Goal: Task Accomplishment & Management: Use online tool/utility

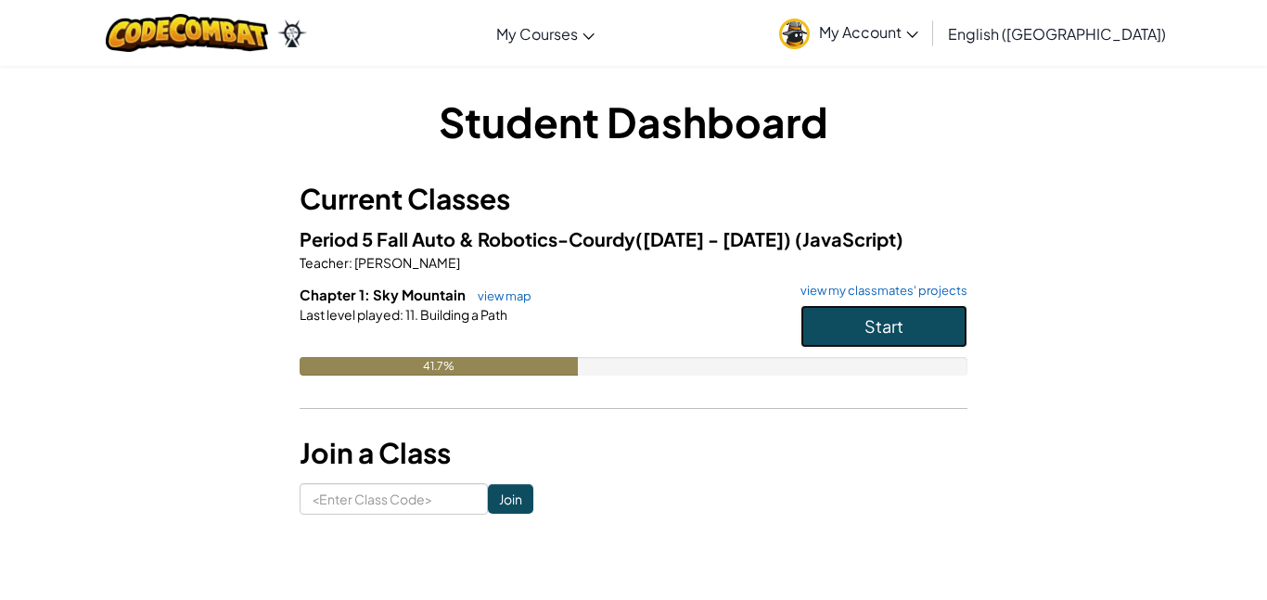
click at [874, 329] on span "Start" at bounding box center [884, 325] width 39 height 21
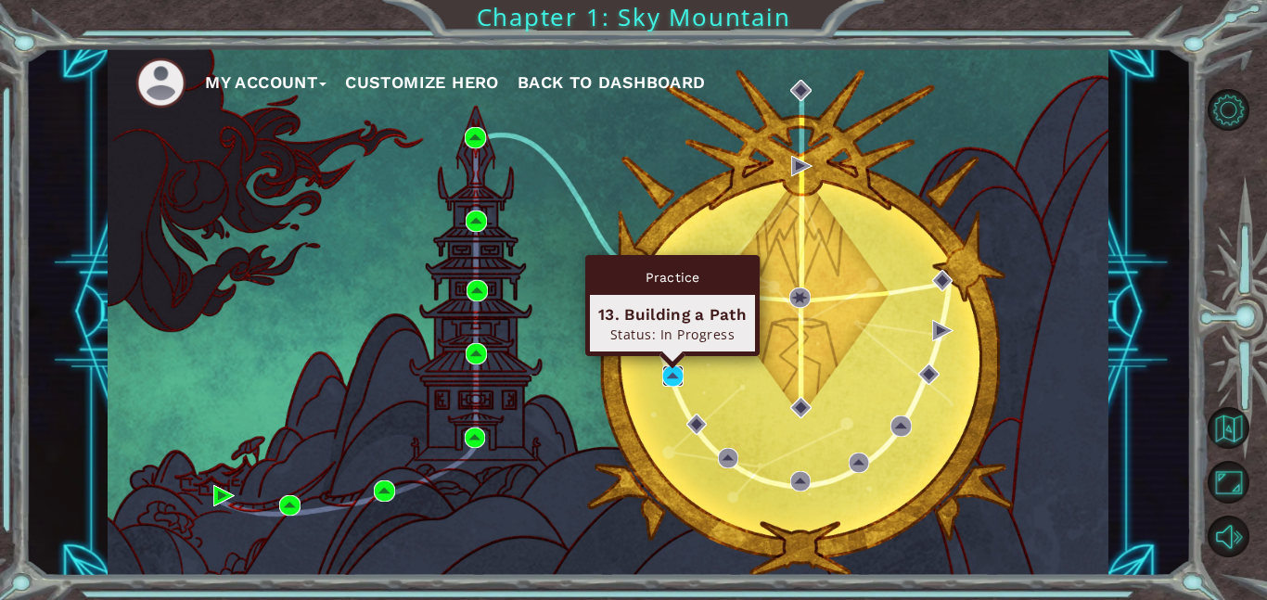
click at [677, 380] on img at bounding box center [672, 376] width 21 height 21
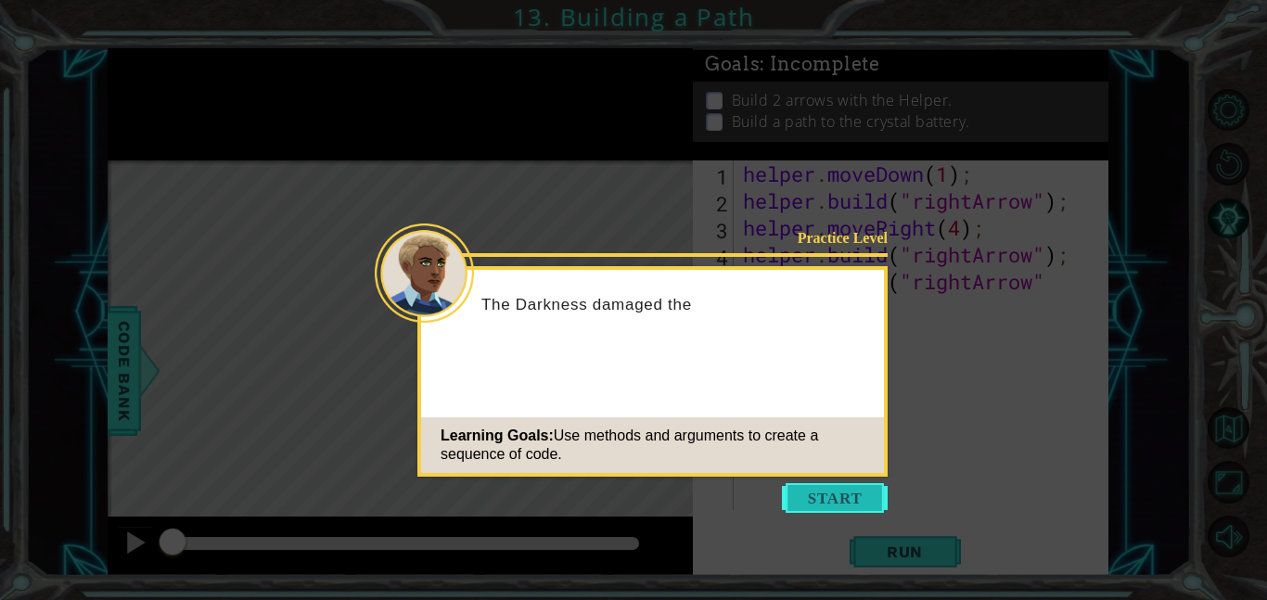
click at [854, 499] on button "Start" at bounding box center [835, 498] width 106 height 30
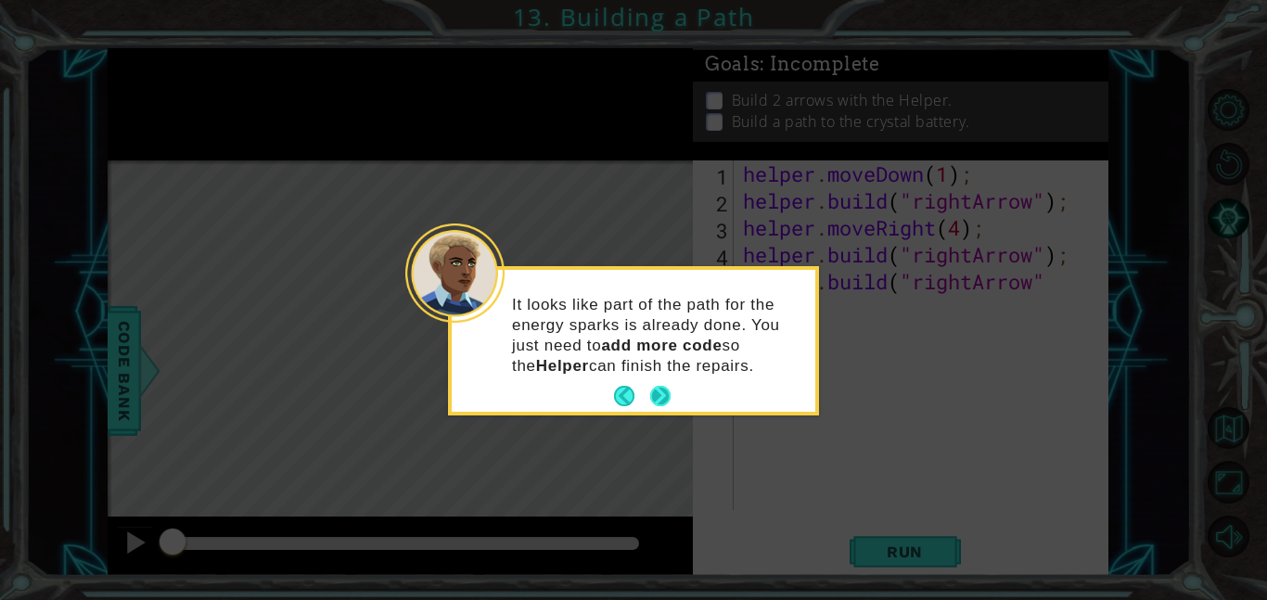
click at [652, 395] on button "Next" at bounding box center [660, 396] width 20 height 20
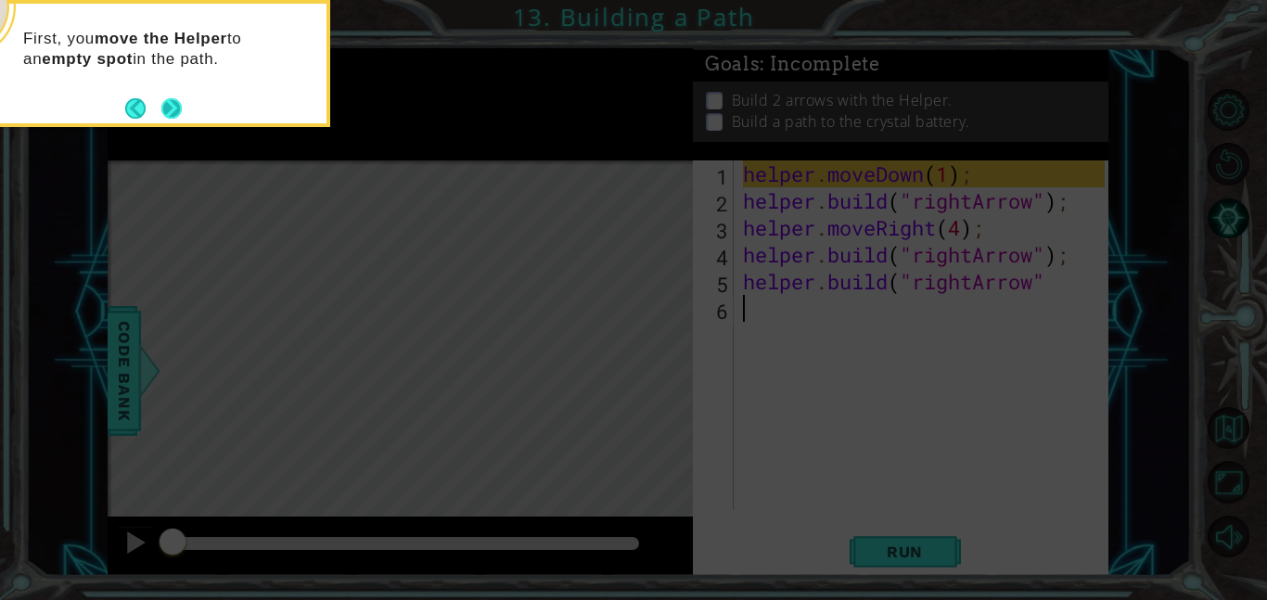
click at [165, 103] on button "Next" at bounding box center [171, 108] width 20 height 20
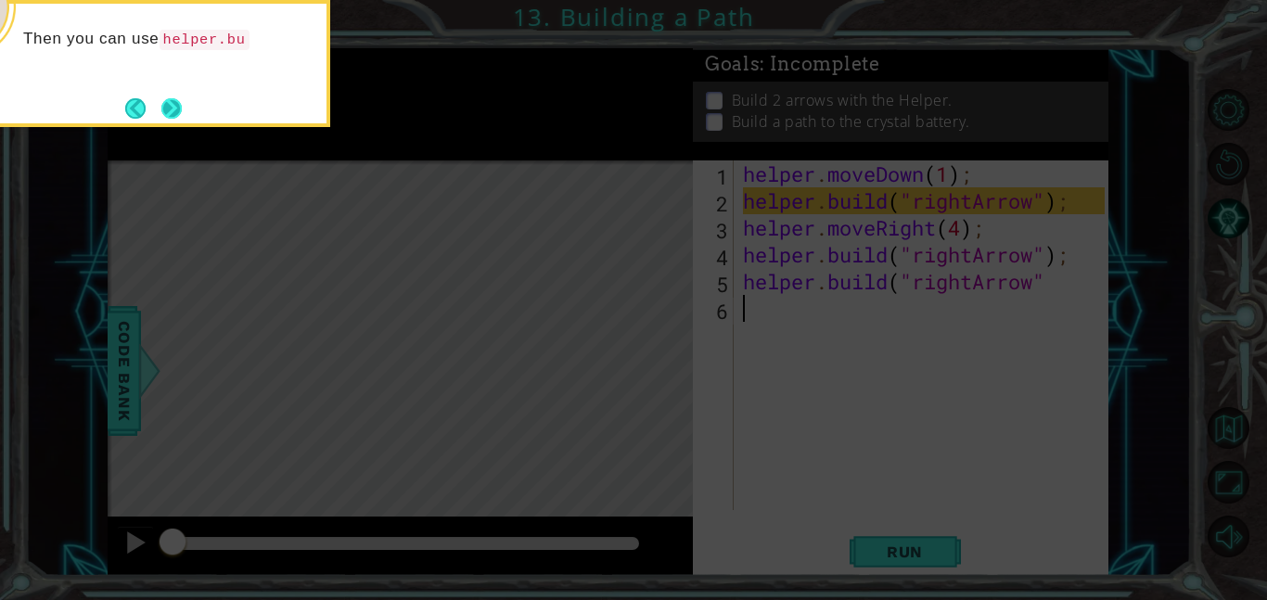
click at [176, 109] on button "Next" at bounding box center [171, 108] width 20 height 20
